Goal: Task Accomplishment & Management: Use online tool/utility

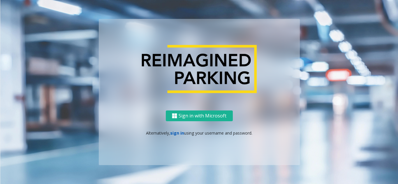
click at [179, 135] on link "sign in" at bounding box center [177, 133] width 14 height 6
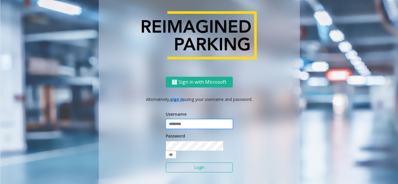
click at [183, 129] on input "text" at bounding box center [199, 124] width 67 height 10
type input "**********"
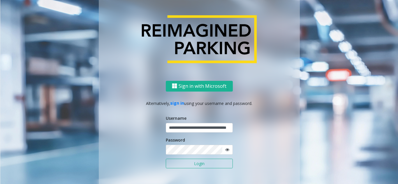
click at [195, 164] on button "Login" at bounding box center [199, 164] width 67 height 10
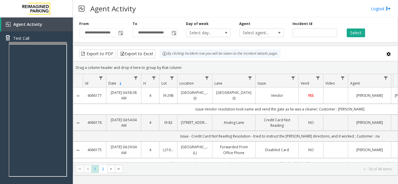
drag, startPoint x: 182, startPoint y: 68, endPoint x: 162, endPoint y: 54, distance: 23.8
click at [162, 54] on kendo-grid "Export to PDF Export to Excel By clicking Incident row you will be taken to the…" at bounding box center [235, 111] width 325 height 130
click at [184, 66] on div "Drag a column header and drop it here to group by that column" at bounding box center [235, 68] width 324 height 10
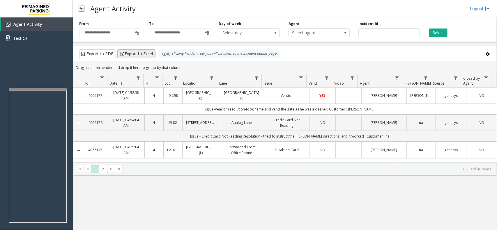
drag, startPoint x: 187, startPoint y: 66, endPoint x: 144, endPoint y: 54, distance: 44.8
click at [144, 54] on kendo-grid "Export to PDF Export to Excel By clicking Incident row you will be taken to the…" at bounding box center [285, 111] width 424 height 130
click at [186, 71] on div "Drag a column header and drop it here to group by that column" at bounding box center [284, 68] width 423 height 10
drag, startPoint x: 183, startPoint y: 69, endPoint x: 158, endPoint y: 52, distance: 30.0
click at [158, 52] on kendo-grid "Export to PDF Export to Excel By clicking Incident row you will be taken to the…" at bounding box center [285, 111] width 424 height 130
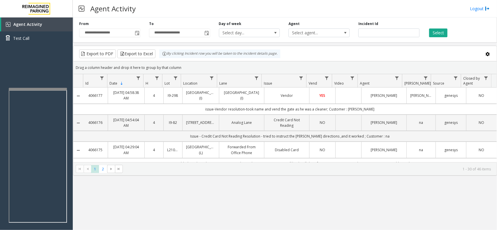
click at [182, 66] on div "Drag a column header and drop it here to group by that column" at bounding box center [284, 68] width 423 height 10
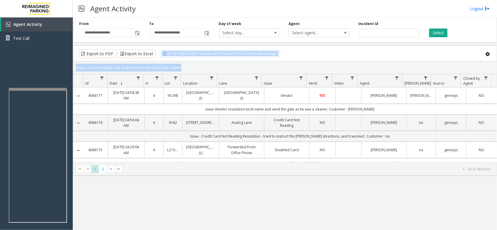
drag, startPoint x: 182, startPoint y: 66, endPoint x: 159, endPoint y: 57, distance: 25.1
click at [159, 57] on kendo-grid "Export to PDF Export to Excel By clicking Incident row you will be taken to the…" at bounding box center [285, 111] width 424 height 130
click at [181, 63] on div "Drag a column header and drop it here to group by that column" at bounding box center [284, 68] width 423 height 10
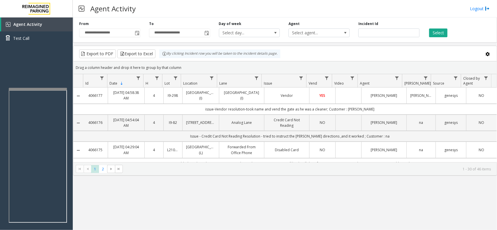
drag, startPoint x: 182, startPoint y: 67, endPoint x: 173, endPoint y: 60, distance: 11.4
click at [161, 54] on kendo-grid "Export to PDF Export to Excel By clicking Incident row you will be taken to the…" at bounding box center [285, 111] width 424 height 130
click at [179, 63] on div "Drag a column header and drop it here to group by that column" at bounding box center [284, 68] width 423 height 10
drag, startPoint x: 181, startPoint y: 68, endPoint x: 166, endPoint y: 60, distance: 16.7
click at [166, 60] on kendo-grid "Export to PDF Export to Excel By clicking Incident row you will be taken to the…" at bounding box center [285, 111] width 424 height 130
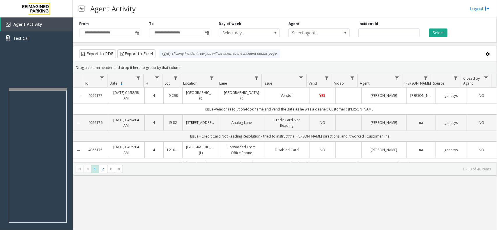
click at [179, 66] on div "Drag a column header and drop it here to group by that column" at bounding box center [284, 68] width 423 height 10
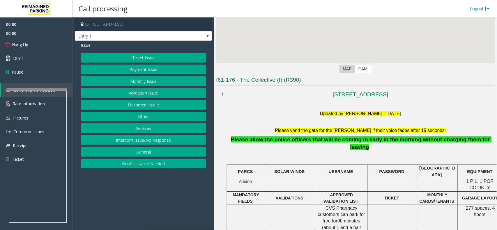
scroll to position [109, 0]
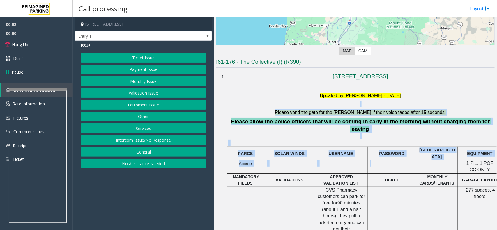
drag, startPoint x: 272, startPoint y: 113, endPoint x: 430, endPoint y: 165, distance: 166.9
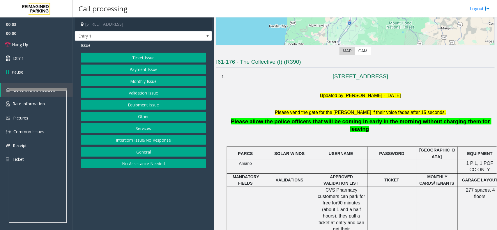
click at [381, 174] on td "TICKET" at bounding box center [392, 180] width 49 height 13
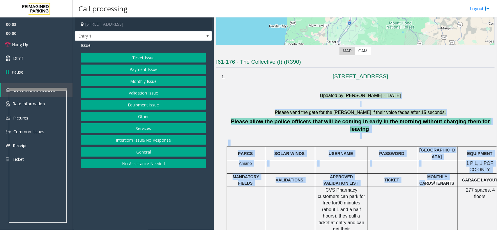
drag, startPoint x: 255, startPoint y: 96, endPoint x: 427, endPoint y: 175, distance: 189.7
click at [388, 184] on div at bounding box center [392, 187] width 49 height 2
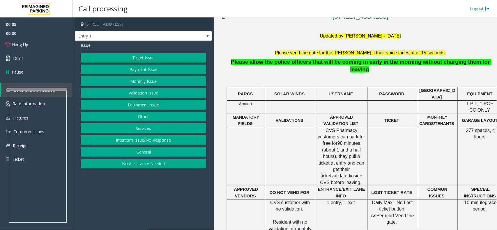
scroll to position [255, 0]
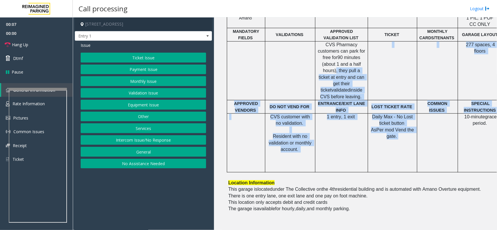
drag, startPoint x: 410, startPoint y: 135, endPoint x: 341, endPoint y: 55, distance: 104.8
click at [341, 55] on tbody "PARCS SOLAR WINDS USERNAME PASSWORD PARIS EQUIPMENT CARD INSERTION Amano 1 PIL,…" at bounding box center [385, 86] width 316 height 171
click at [385, 60] on td at bounding box center [392, 70] width 49 height 59
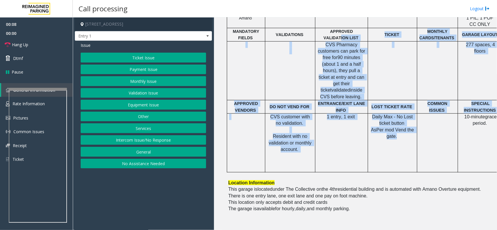
drag, startPoint x: 397, startPoint y: 144, endPoint x: 355, endPoint y: 25, distance: 125.5
click at [355, 25] on tbody "PARCS SOLAR WINDS USERNAME PASSWORD PARIS EQUIPMENT CARD INSERTION Amano 1 PIL,…" at bounding box center [385, 86] width 316 height 171
click at [296, 68] on td at bounding box center [290, 70] width 50 height 59
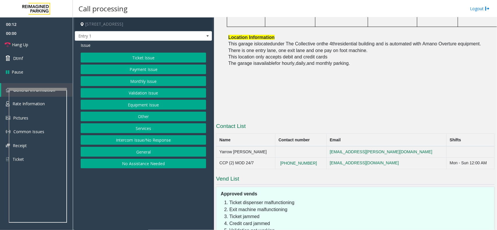
scroll to position [182, 0]
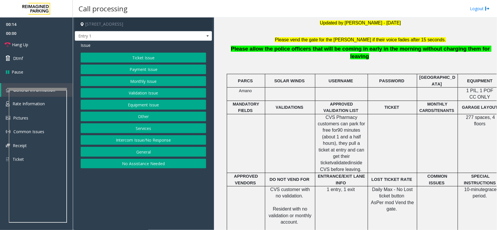
click at [149, 137] on button "Intercom Issue/No Response" at bounding box center [143, 140] width 125 height 10
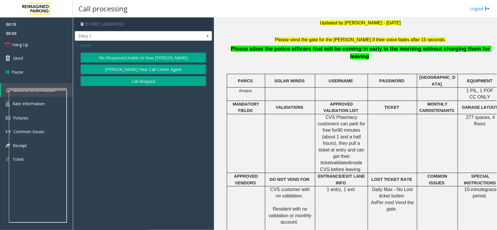
click at [139, 53] on button "No Response/Unable to hear [PERSON_NAME]" at bounding box center [143, 58] width 125 height 10
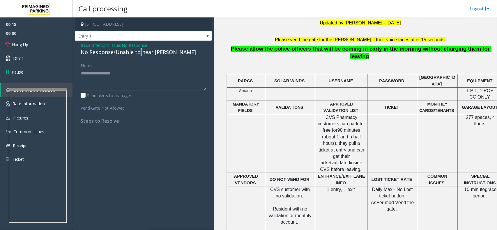
click at [139, 53] on div "No Response/Unable to hear [PERSON_NAME]" at bounding box center [143, 52] width 125 height 8
type textarea "**********"
click at [158, 68] on div "Notes:" at bounding box center [143, 76] width 125 height 30
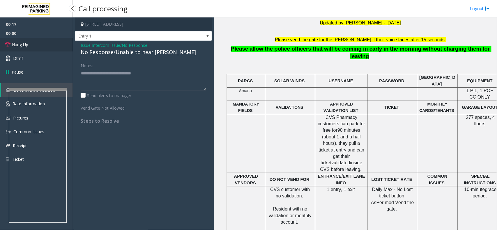
click at [29, 45] on link "Hang Up" at bounding box center [36, 45] width 73 height 14
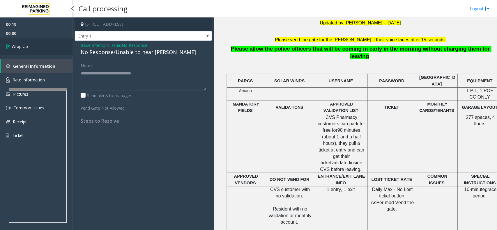
click at [29, 45] on link "Wrap Up" at bounding box center [36, 46] width 73 height 17
